Goal: Transaction & Acquisition: Purchase product/service

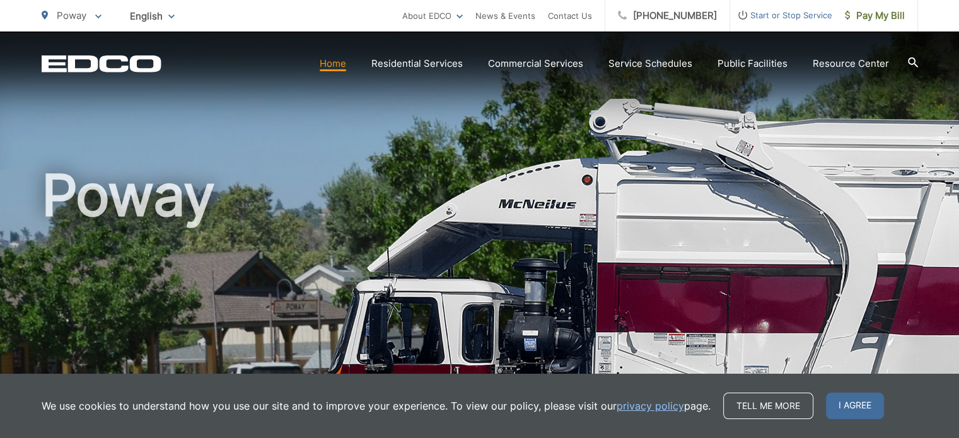
click at [341, 65] on link "Home" at bounding box center [333, 63] width 26 height 15
click at [843, 409] on span "I agree" at bounding box center [855, 406] width 58 height 26
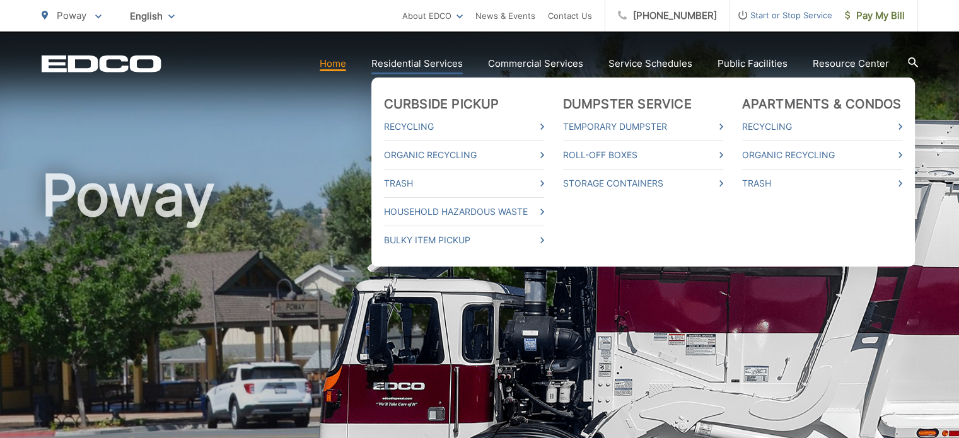
click at [396, 64] on link "Residential Services" at bounding box center [416, 63] width 91 height 15
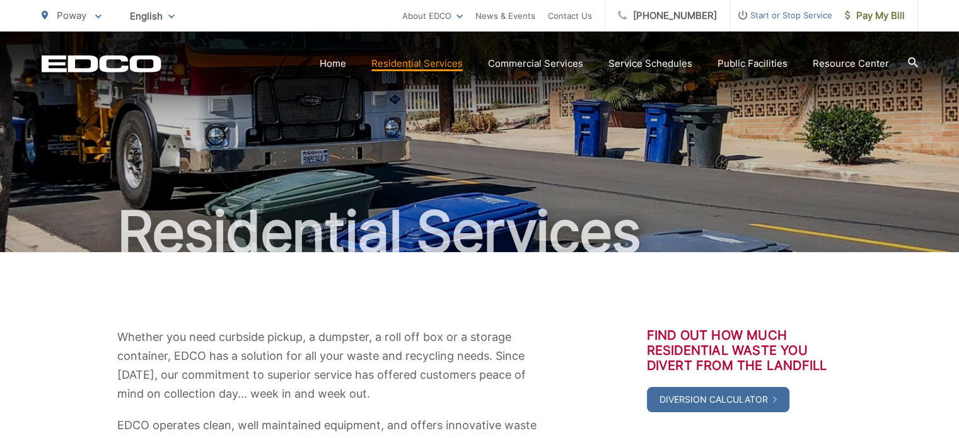
click at [358, 97] on div "Residential Services" at bounding box center [480, 142] width 877 height 221
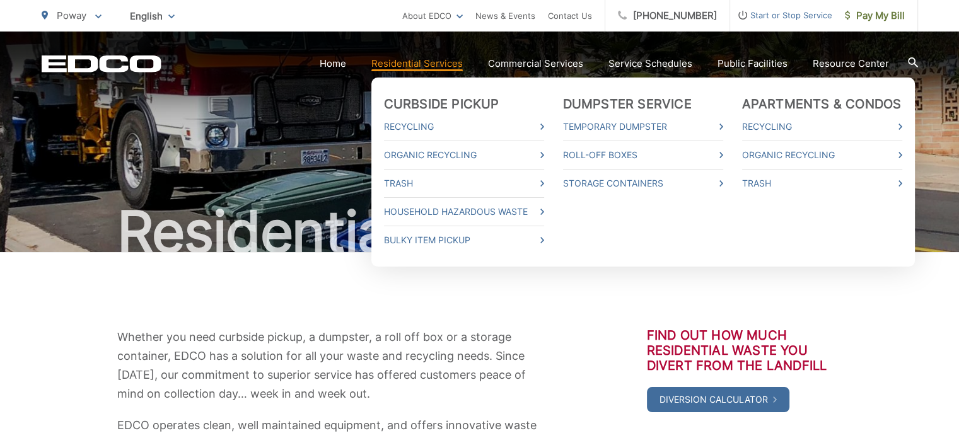
click at [457, 191] on li "Trash" at bounding box center [464, 183] width 160 height 28
click at [551, 180] on ul "Curbside Pickup Recycling Organic Recycling Trash Household Hazardous Waste Bul…" at bounding box center [643, 172] width 544 height 189
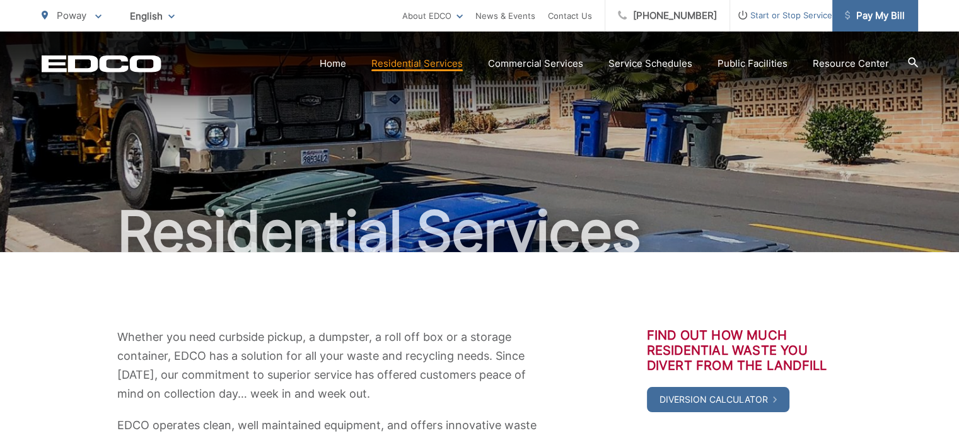
click at [850, 11] on span "Pay My Bill" at bounding box center [875, 15] width 60 height 15
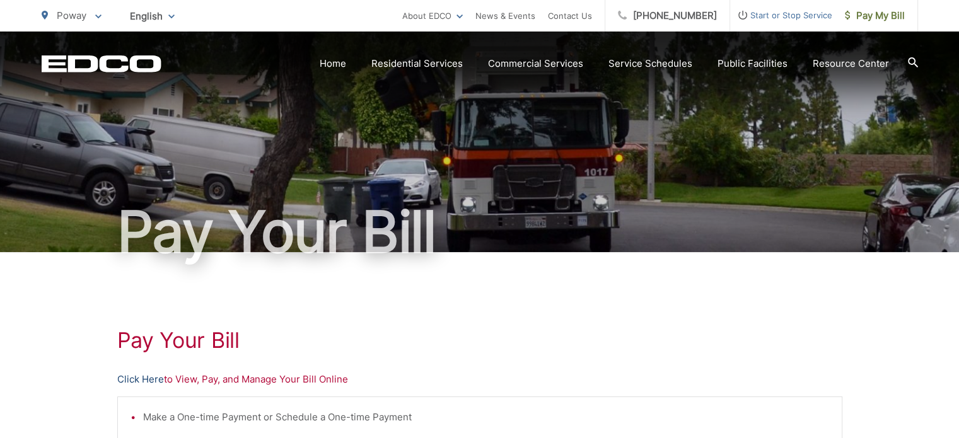
click at [144, 382] on link "Click Here" at bounding box center [140, 379] width 47 height 15
click at [892, 12] on span "Pay My Bill" at bounding box center [875, 15] width 60 height 15
click at [142, 378] on link "Click Here" at bounding box center [140, 379] width 47 height 15
